Goal: Information Seeking & Learning: Learn about a topic

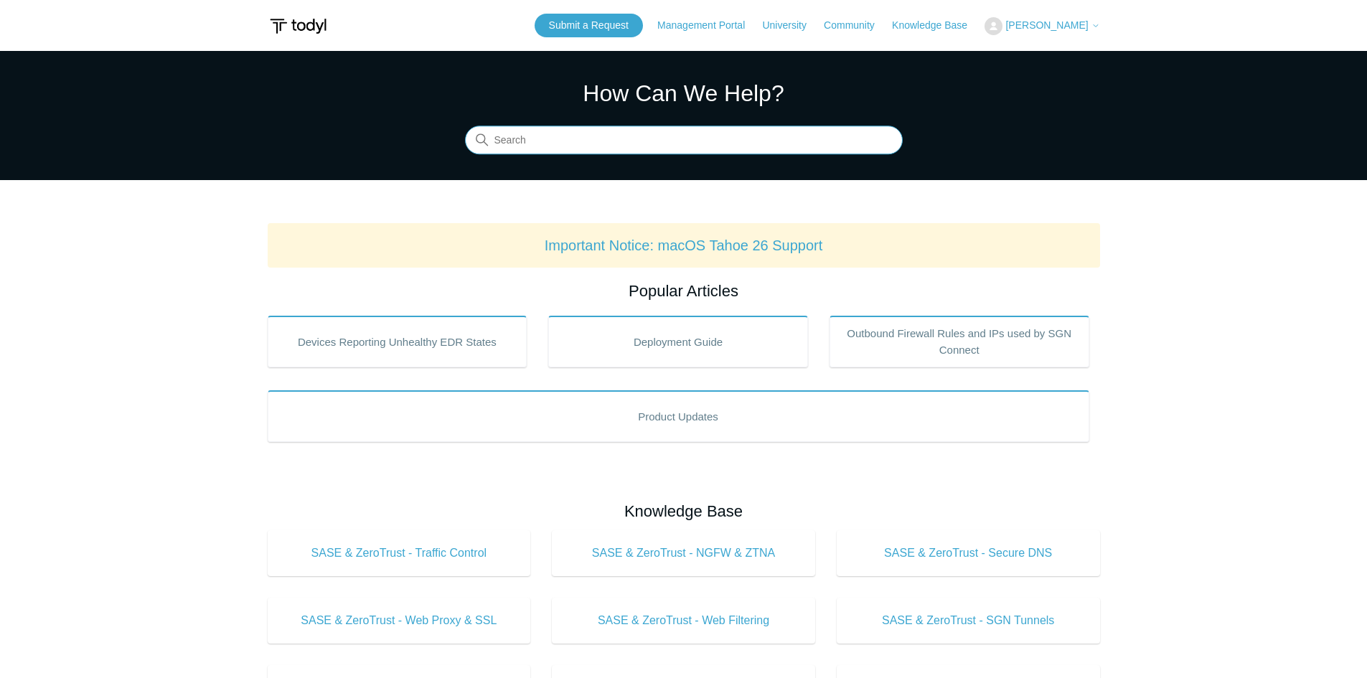
click at [686, 138] on input "Search" at bounding box center [684, 140] width 438 height 29
type input "cannot access login dropdown on website"
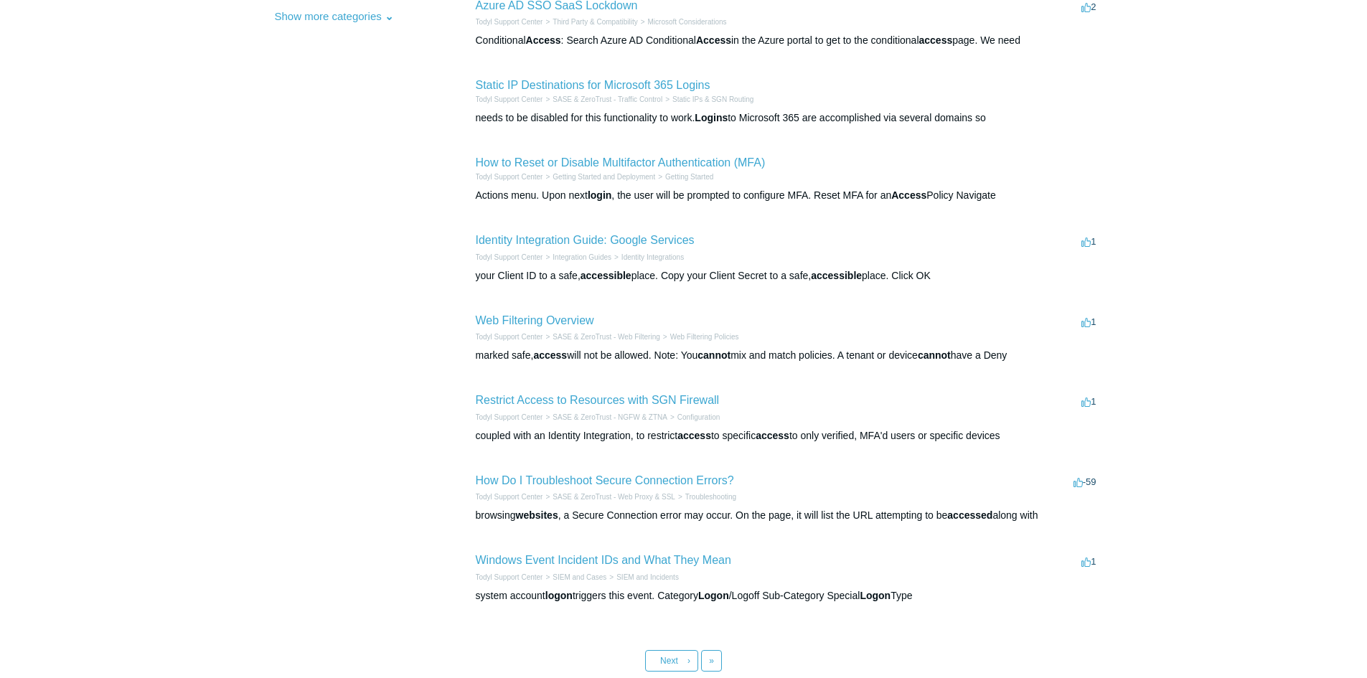
scroll to position [359, 0]
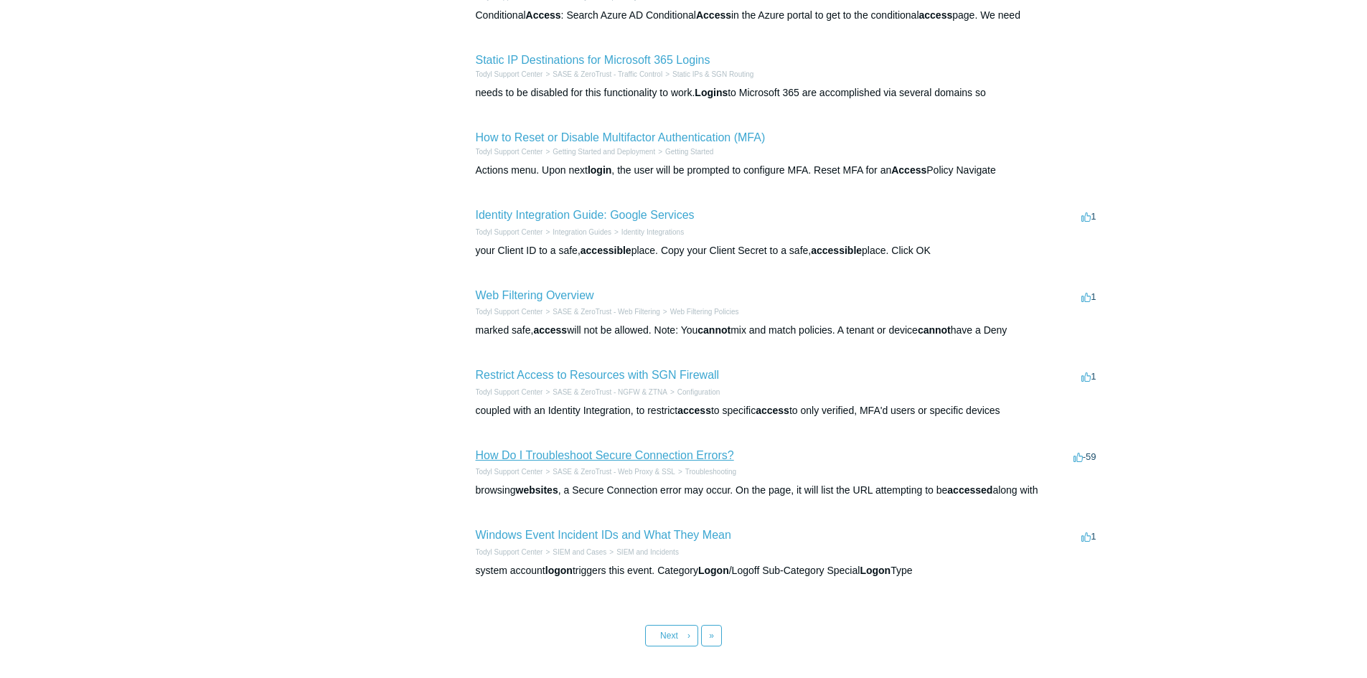
click at [522, 457] on link "How Do I Troubleshoot Secure Connection Errors?" at bounding box center [605, 455] width 258 height 12
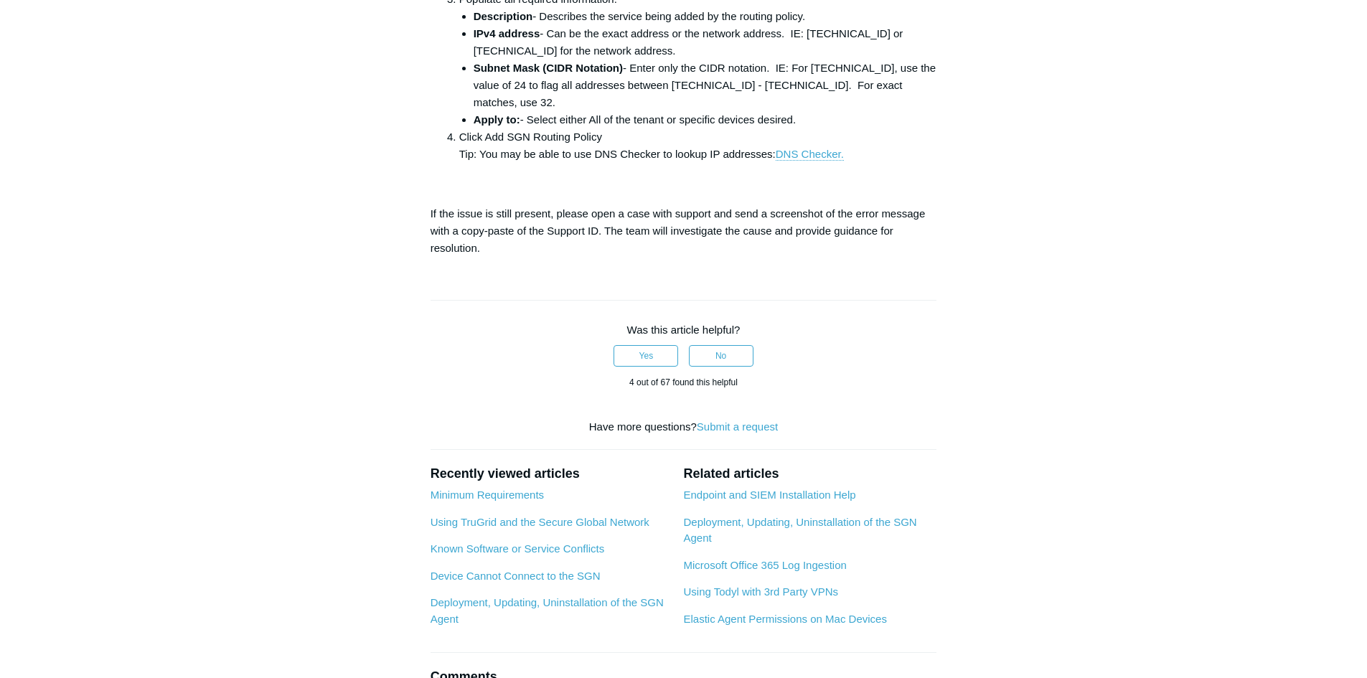
scroll to position [1507, 0]
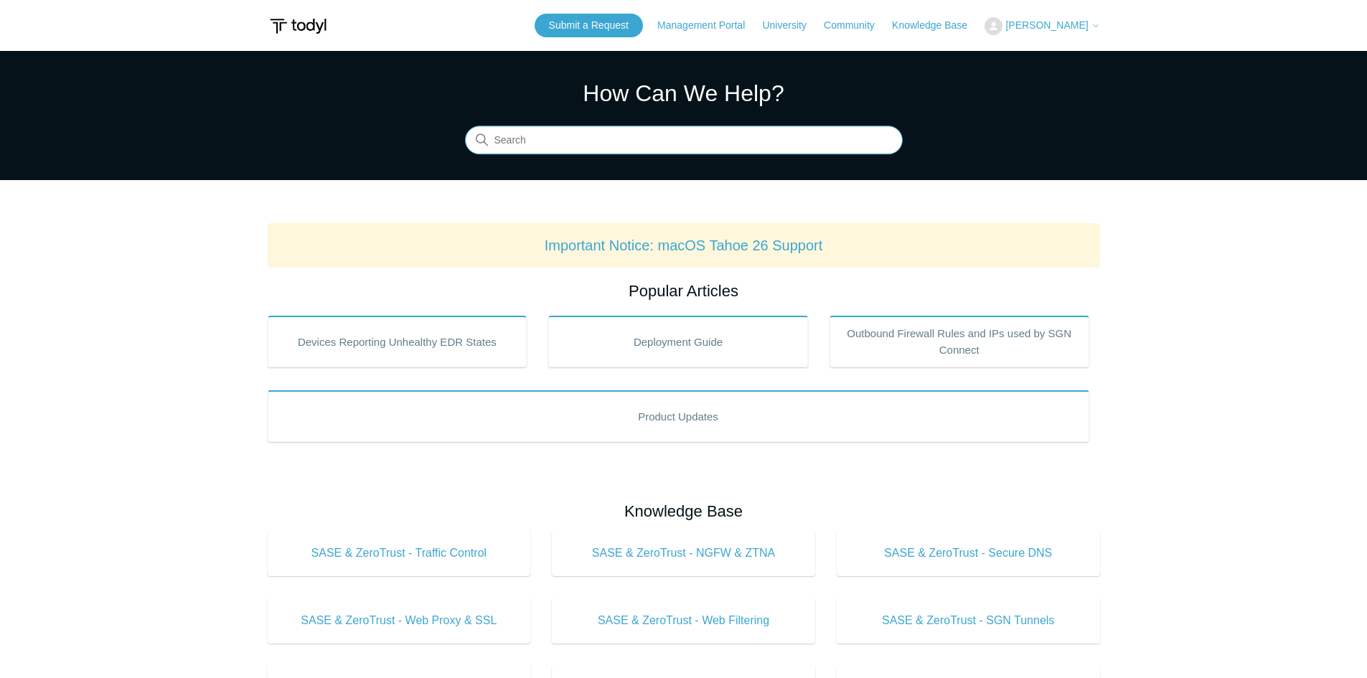
click at [531, 133] on input "Search" at bounding box center [684, 140] width 438 height 29
type input "javascript"
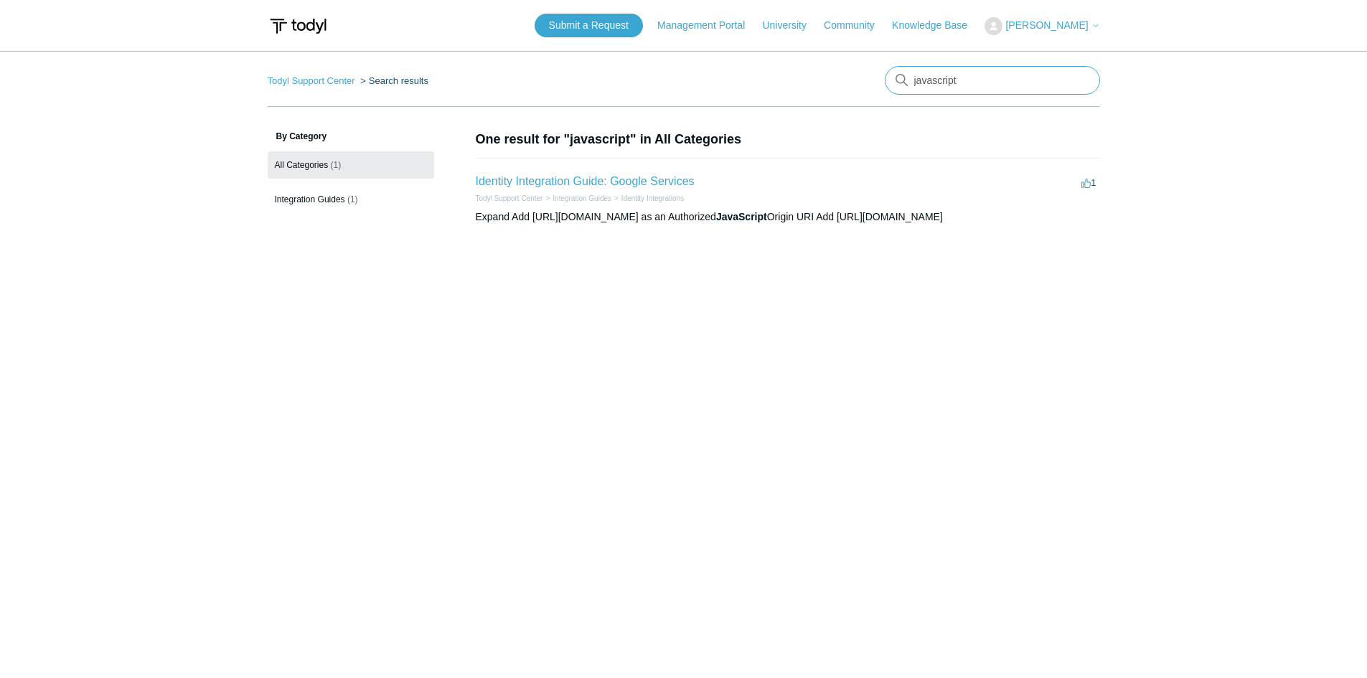
drag, startPoint x: 1008, startPoint y: 72, endPoint x: 723, endPoint y: 81, distance: 285.1
click at [723, 81] on nav "Todyl Support Center Search results javascript" at bounding box center [684, 86] width 832 height 41
type input "s"
click at [965, 85] on input "Search" at bounding box center [992, 80] width 215 height 29
type input "website"
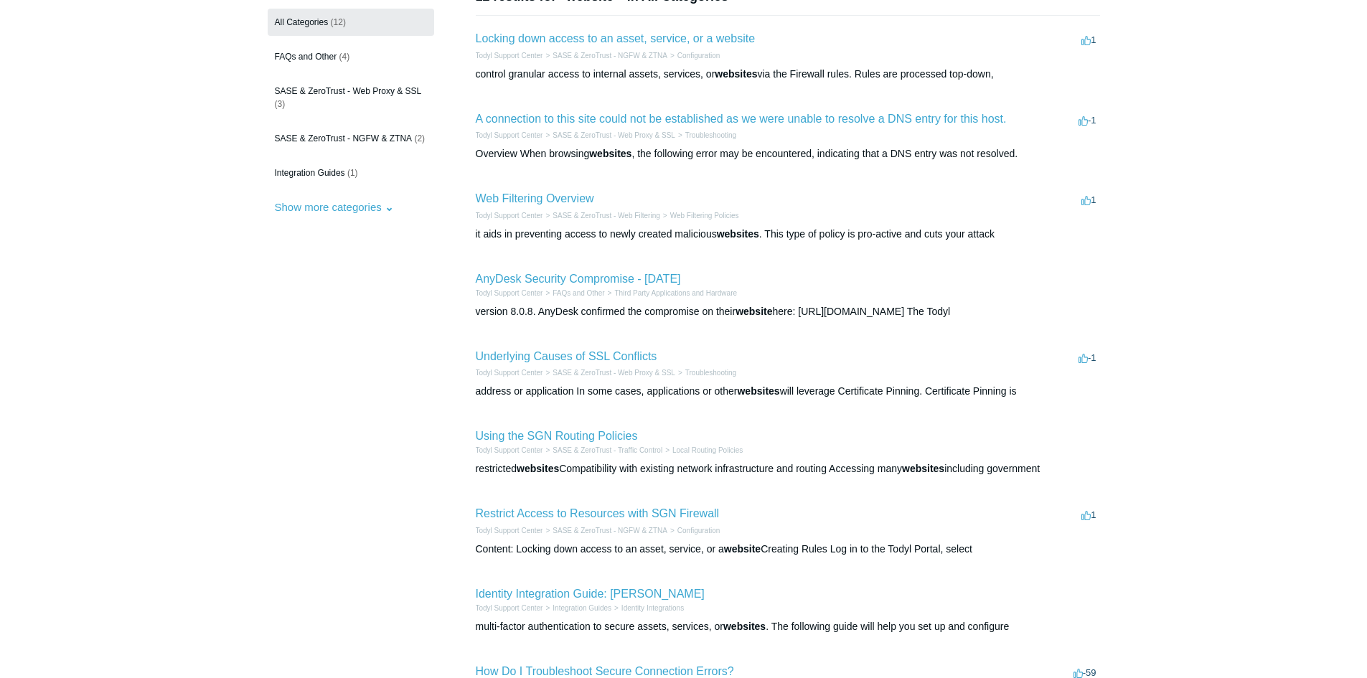
scroll to position [144, 0]
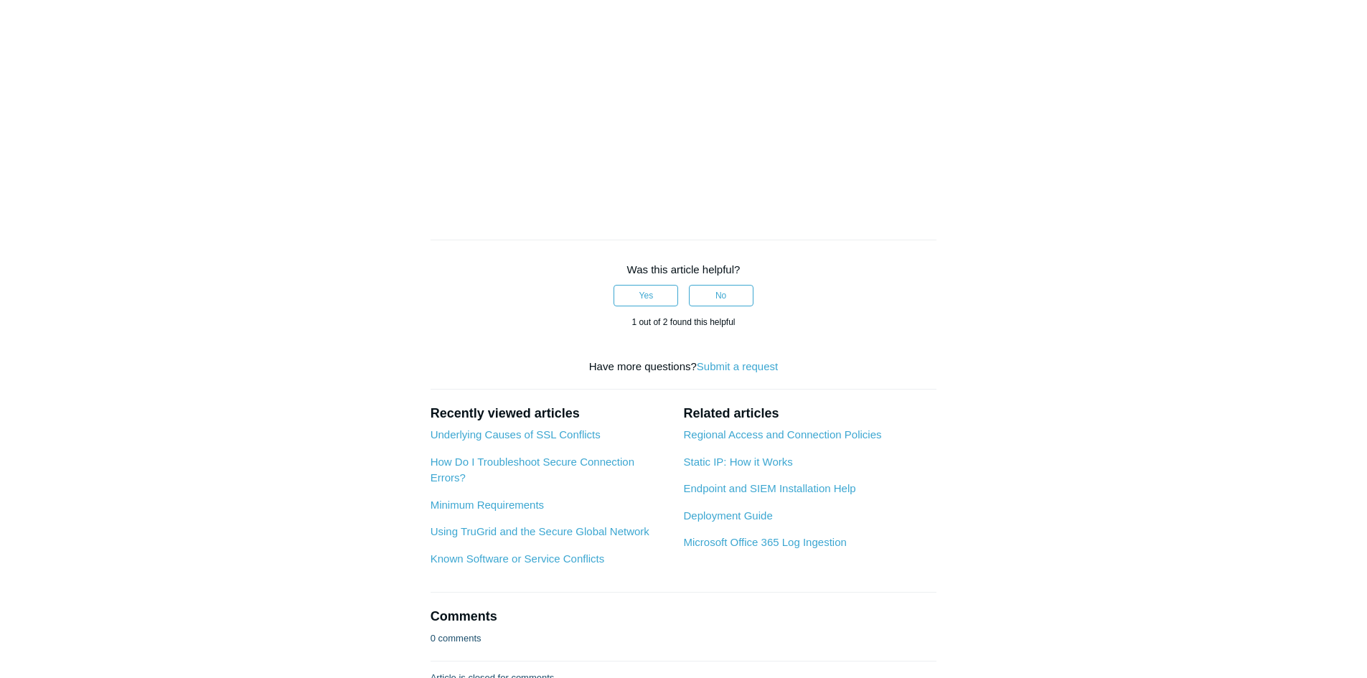
scroll to position [933, 0]
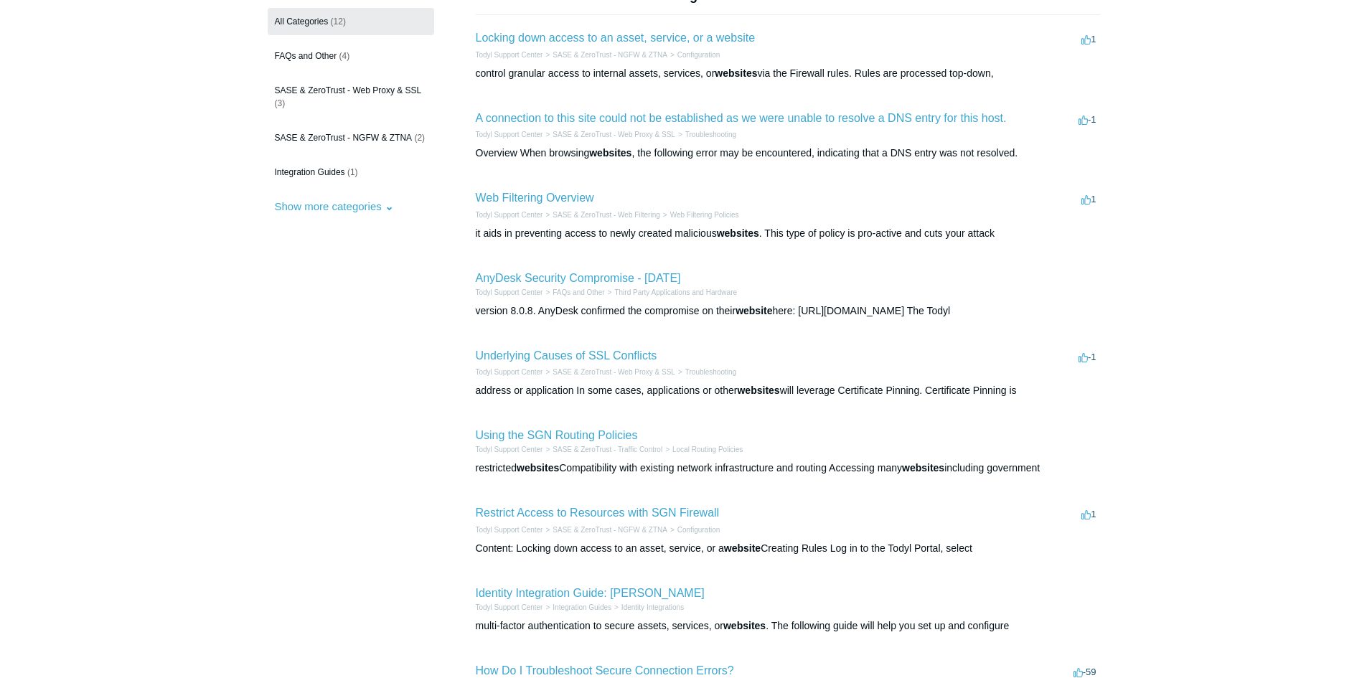
scroll to position [144, 0]
